Goal: Navigation & Orientation: Find specific page/section

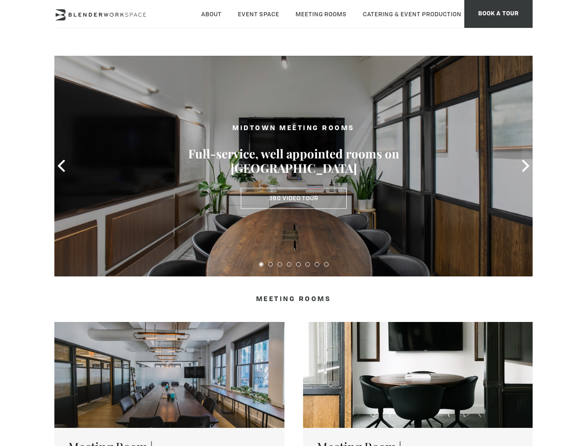
click at [61, 166] on icon at bounding box center [61, 166] width 12 height 12
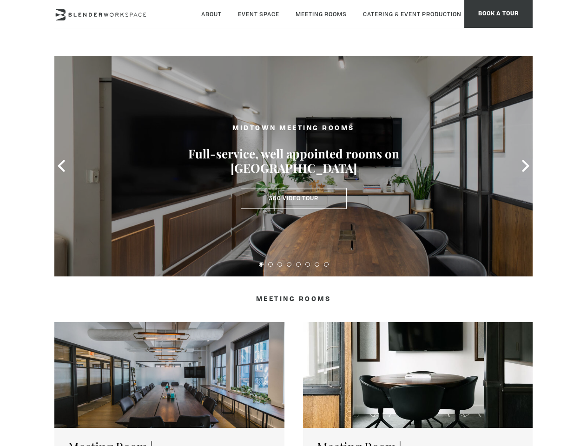
click at [526, 166] on icon at bounding box center [526, 166] width 12 height 12
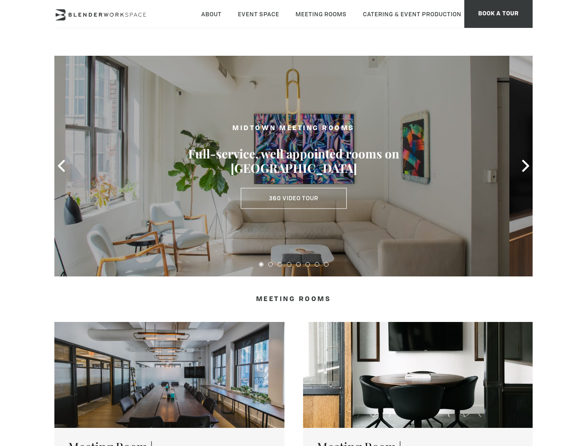
click at [261, 264] on button at bounding box center [261, 264] width 5 height 5
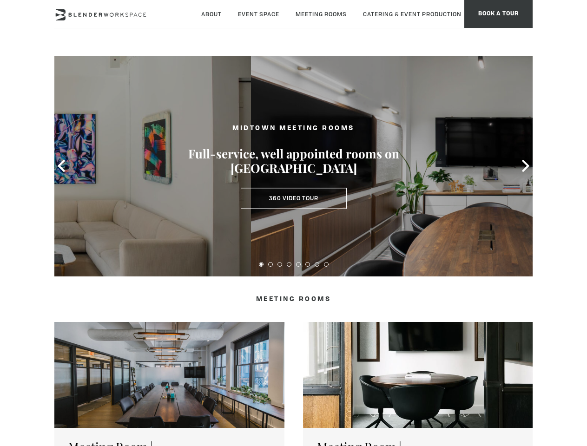
click at [270, 264] on button at bounding box center [270, 264] width 5 height 5
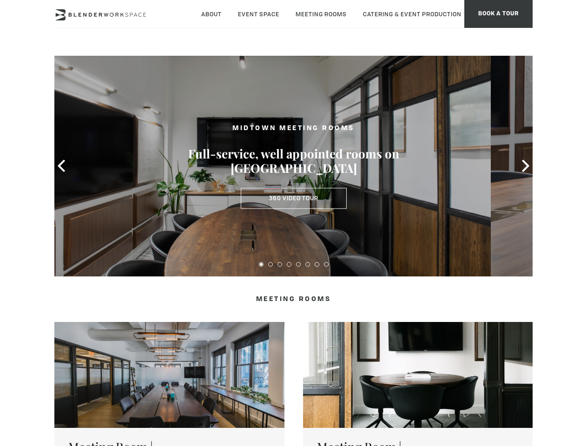
click at [280, 264] on button at bounding box center [279, 264] width 5 height 5
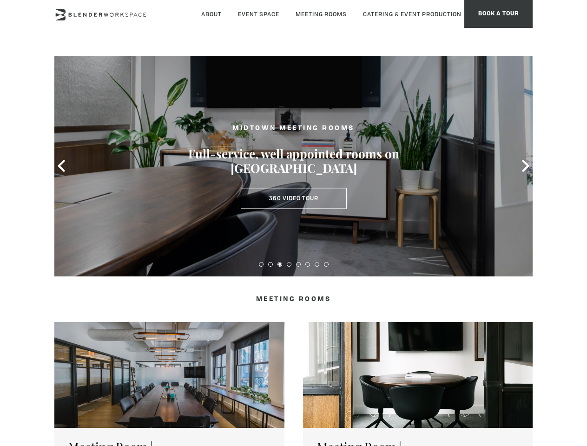
click at [289, 264] on button at bounding box center [289, 264] width 5 height 5
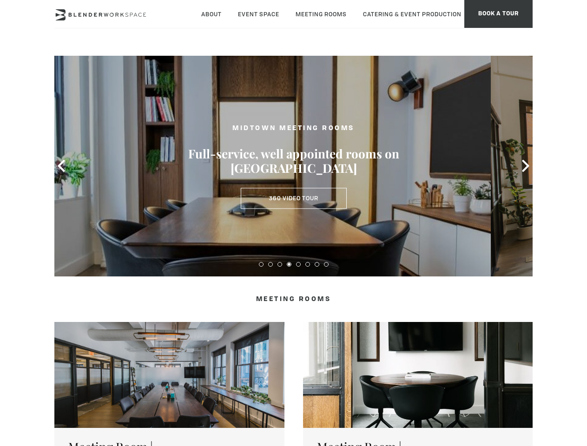
click at [298, 264] on button at bounding box center [298, 264] width 5 height 5
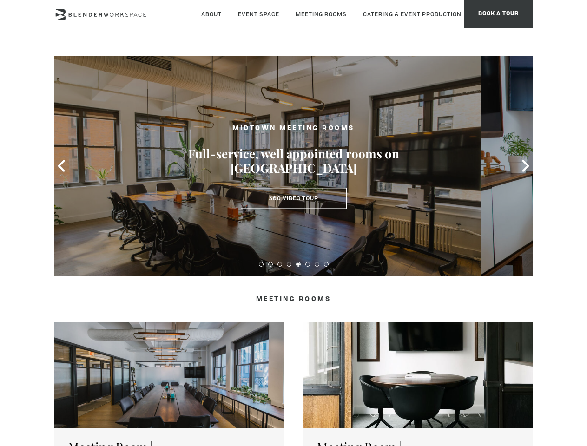
click at [308, 264] on button at bounding box center [307, 264] width 5 height 5
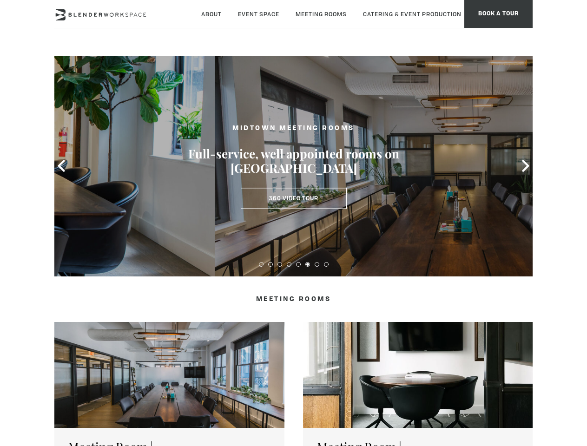
click at [317, 264] on button at bounding box center [317, 264] width 5 height 5
